Goal: Information Seeking & Learning: Learn about a topic

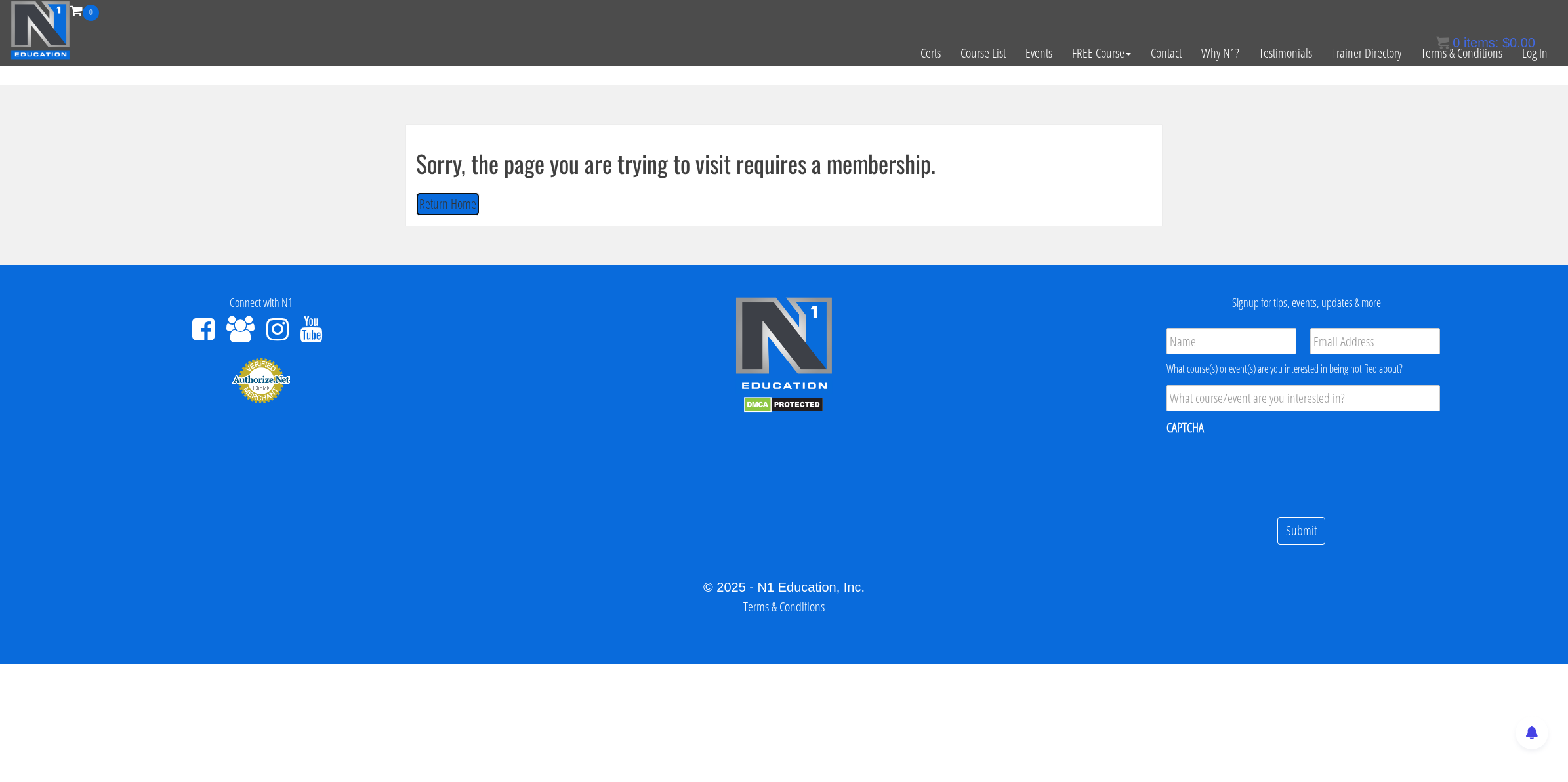
drag, startPoint x: 418, startPoint y: 210, endPoint x: 745, endPoint y: 185, distance: 328.0
click at [418, 210] on button "Return Home" at bounding box center [449, 204] width 64 height 24
click at [1543, 46] on link "Log In" at bounding box center [1535, 53] width 45 height 64
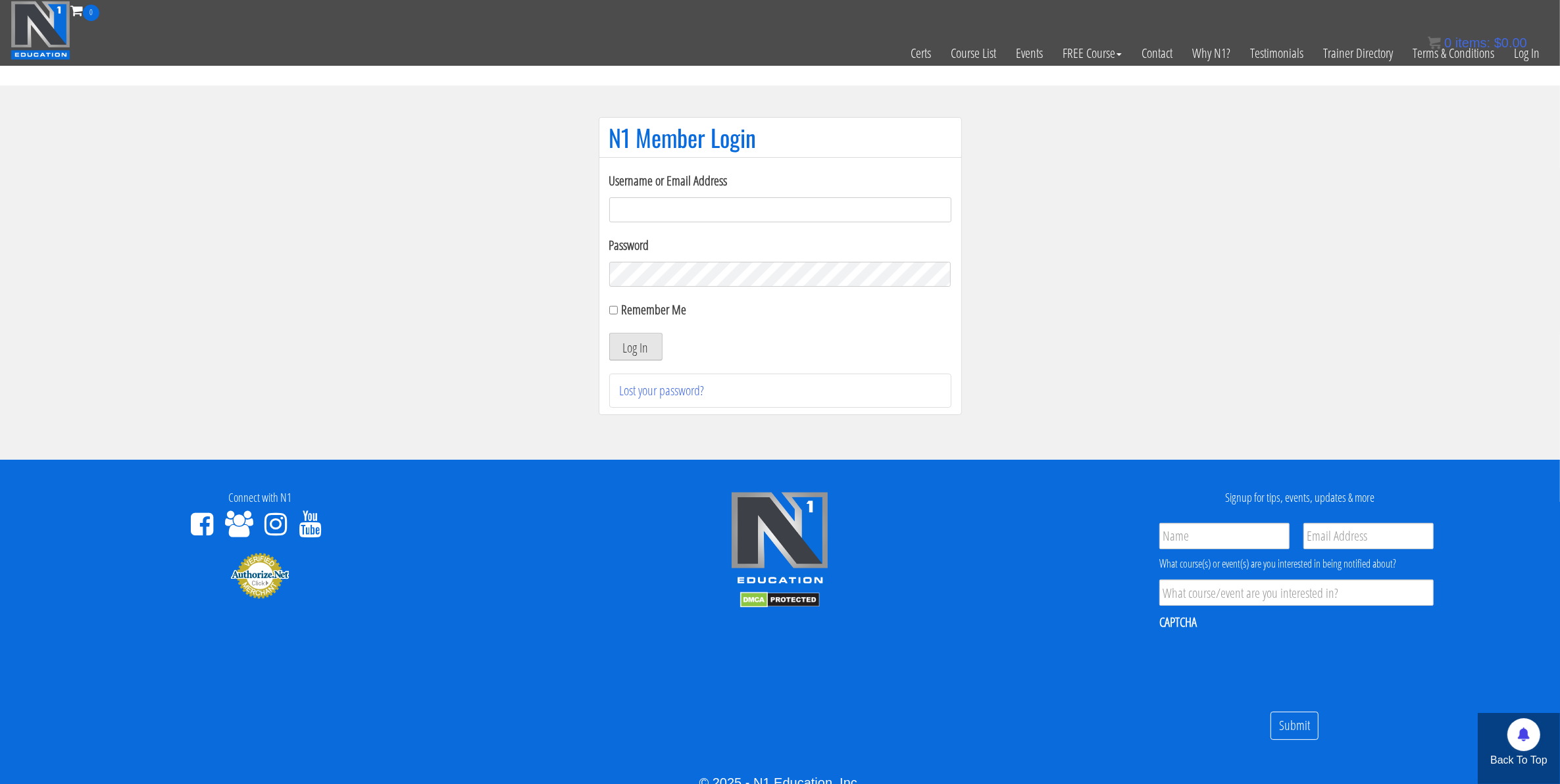
type input "mccademorgan1@gmail.com"
click at [632, 349] on button "Log In" at bounding box center [636, 346] width 54 height 28
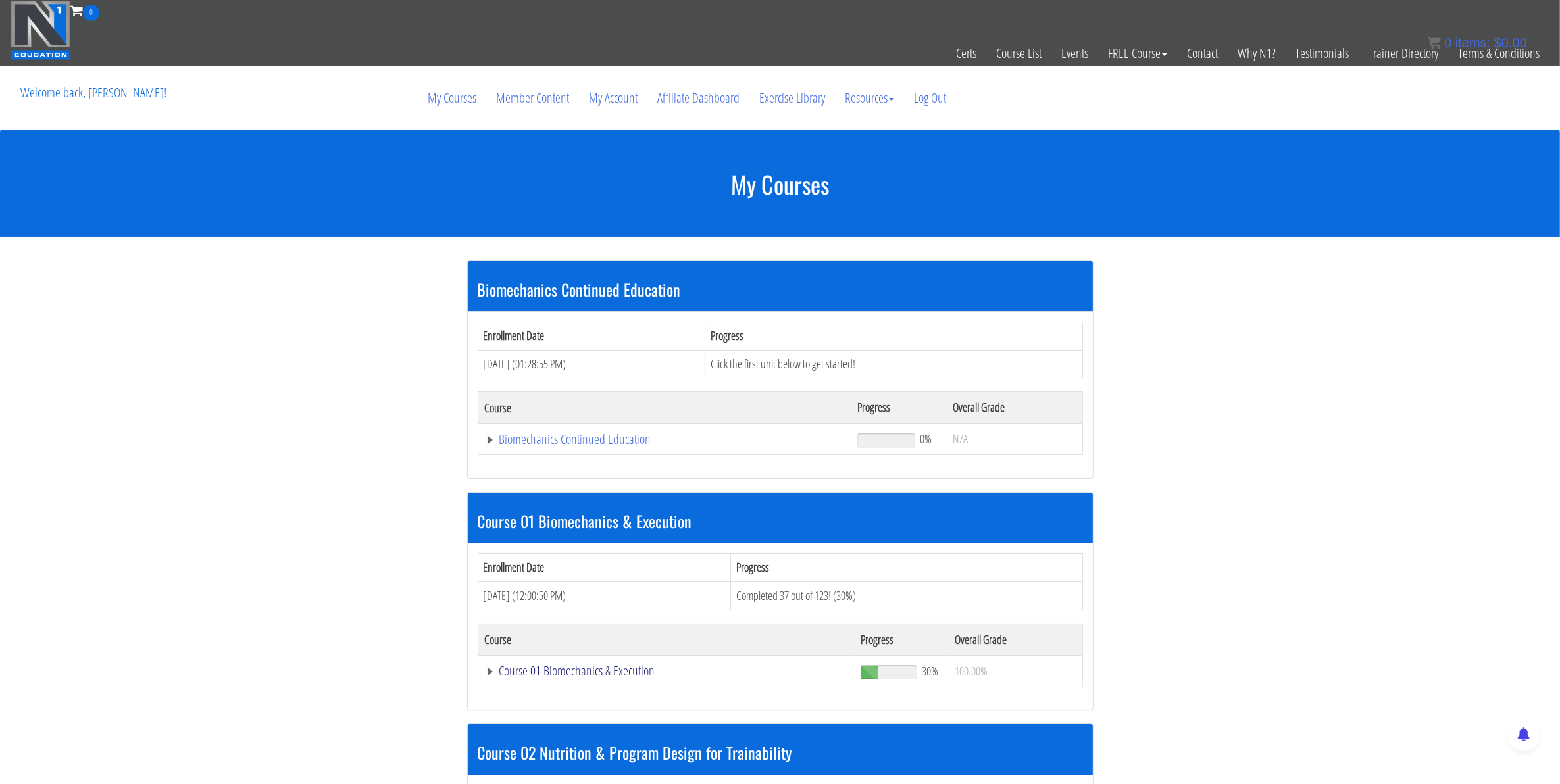
click at [552, 678] on link "Course 01 Biomechanics & Execution" at bounding box center [666, 671] width 363 height 13
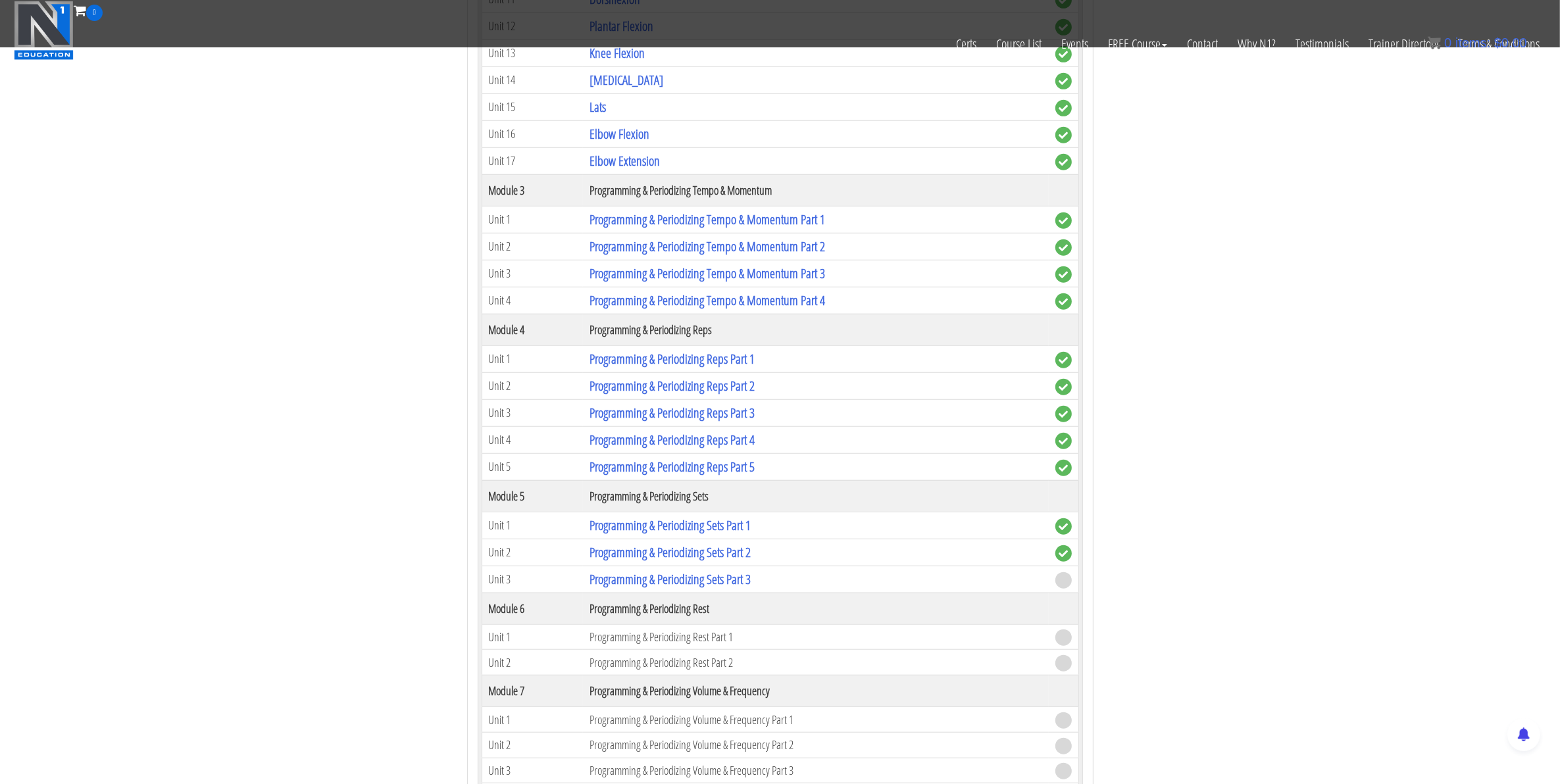
scroll to position [1234, 0]
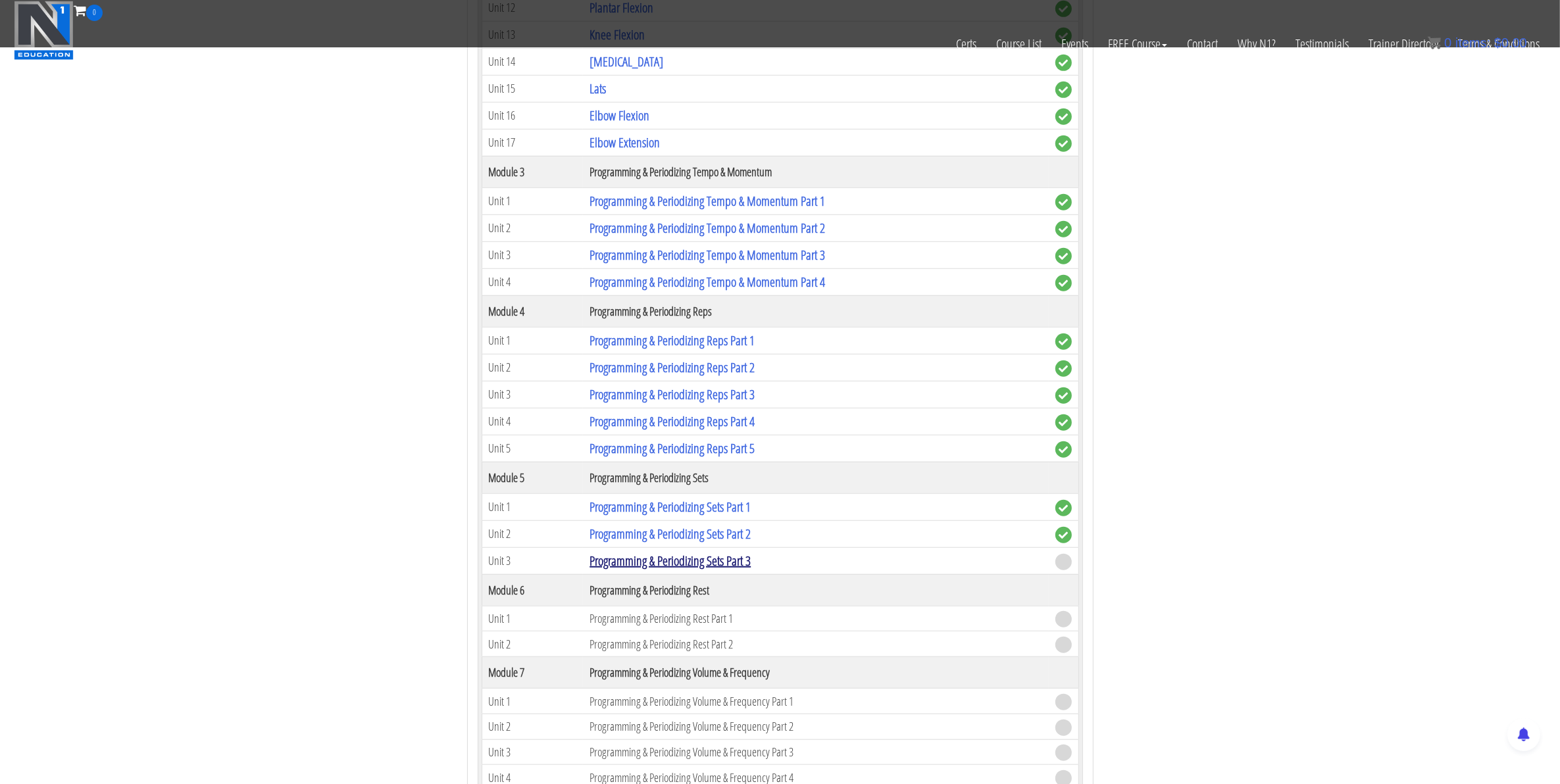
click at [647, 570] on link "Programming & Periodizing Sets Part 3" at bounding box center [670, 561] width 162 height 18
click at [698, 570] on link "Programming & Periodizing Sets Part 3" at bounding box center [670, 561] width 162 height 18
